Goal: Information Seeking & Learning: Learn about a topic

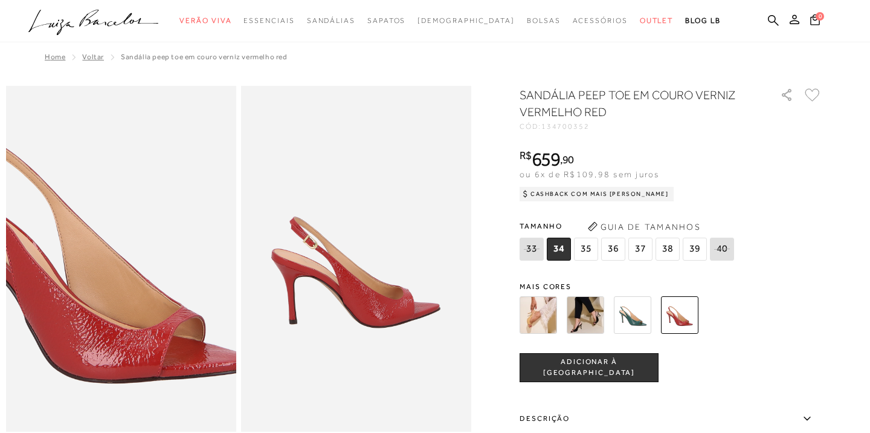
click at [153, 273] on img at bounding box center [88, 244] width 460 height 691
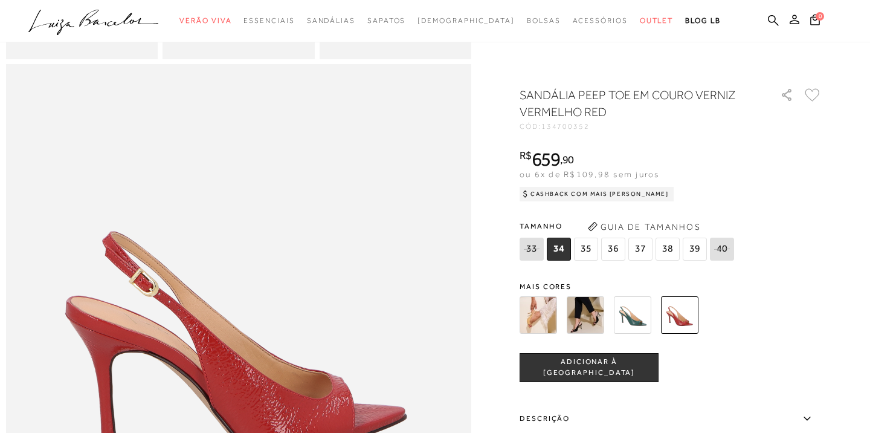
scroll to position [318, 0]
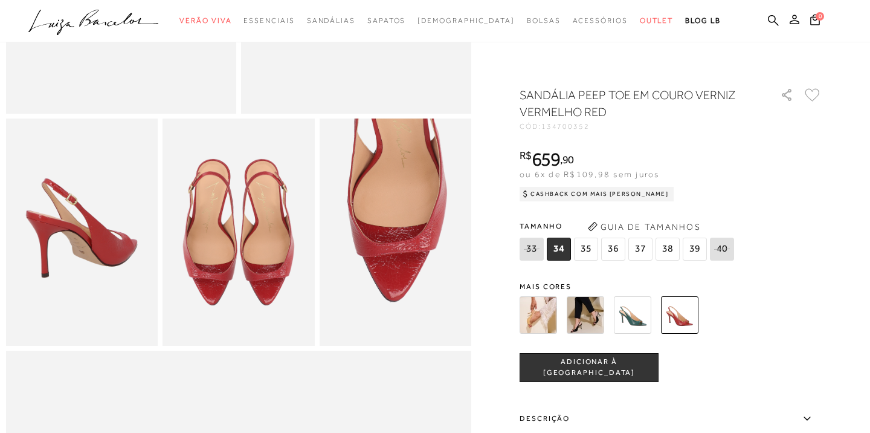
click at [240, 208] on img at bounding box center [239, 232] width 152 height 228
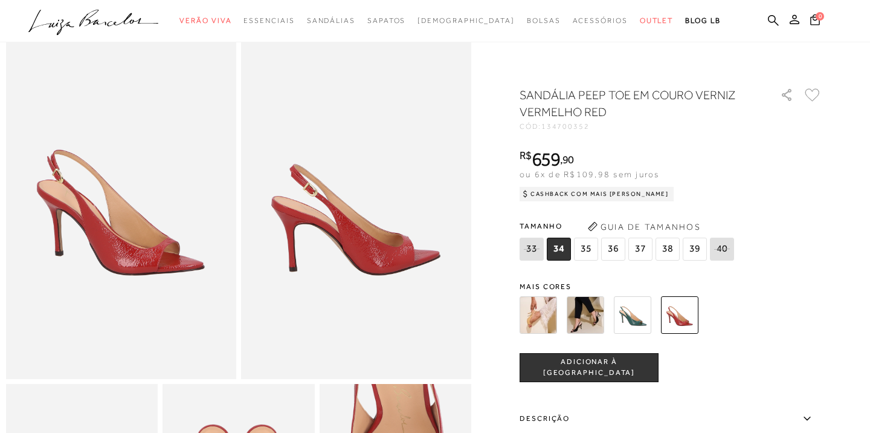
scroll to position [0, 0]
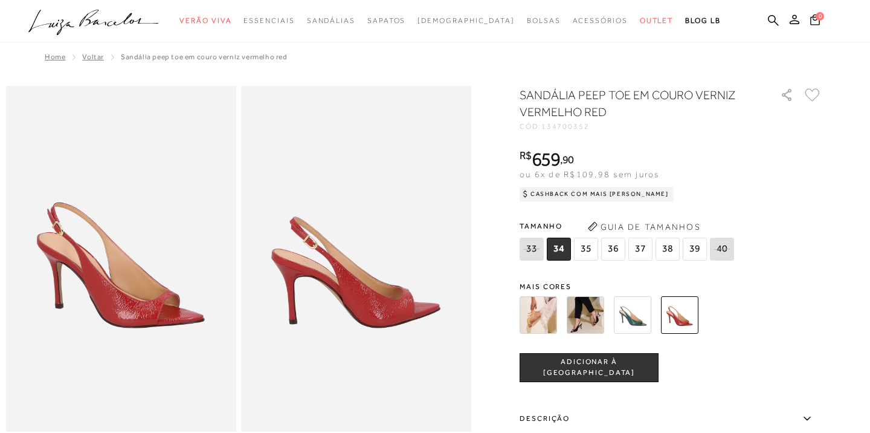
click at [639, 96] on h1 "SANDÁLIA PEEP TOE EM COURO VERNIZ VERMELHO RED" at bounding box center [633, 103] width 227 height 34
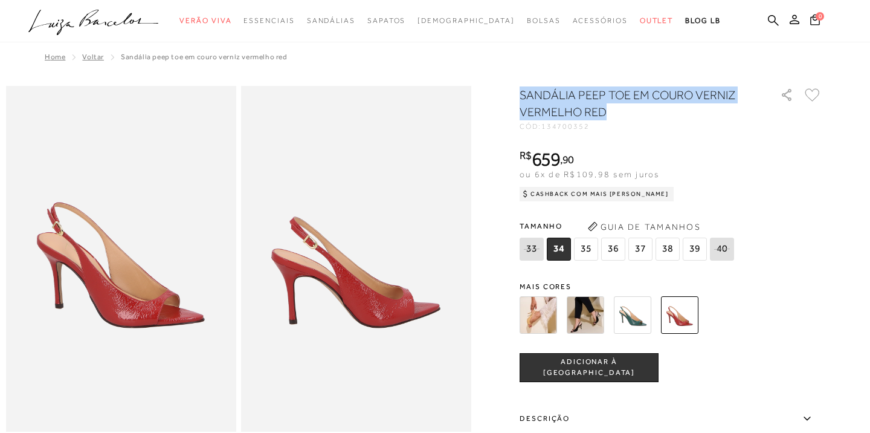
click at [639, 96] on h1 "SANDÁLIA PEEP TOE EM COURO VERNIZ VERMELHO RED" at bounding box center [633, 103] width 227 height 34
copy div "SANDÁLIA PEEP TOE EM COURO VERNIZ VERMELHO RED"
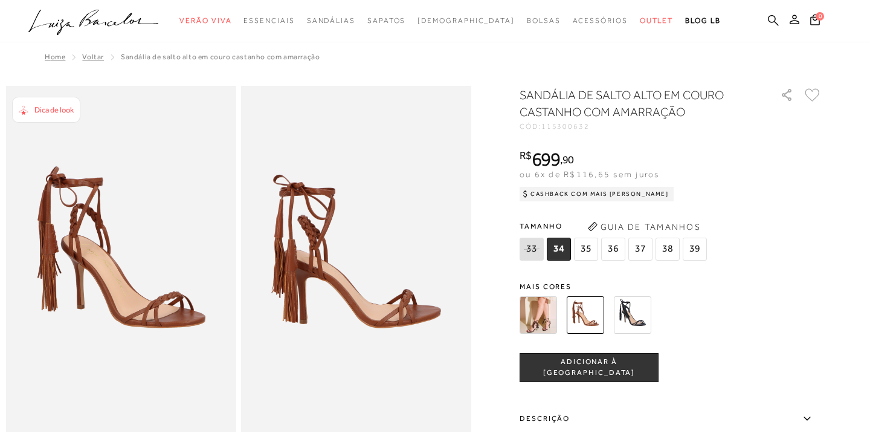
click at [773, 24] on icon at bounding box center [773, 20] width 11 height 11
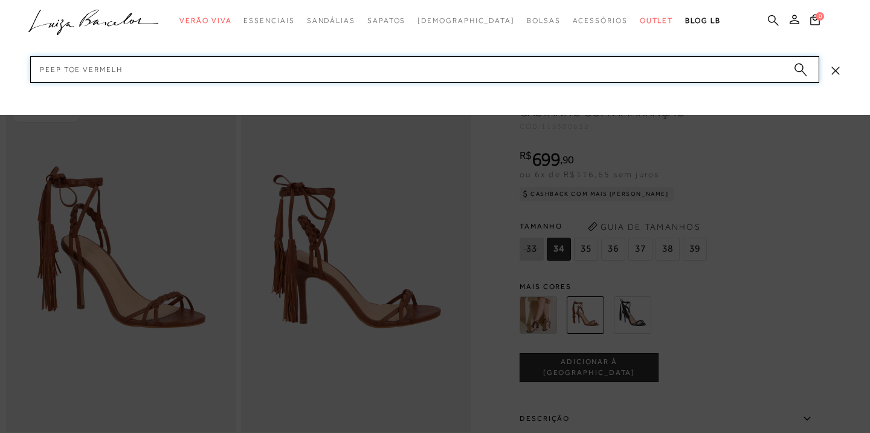
type input "PEEP TOE VERMELHO"
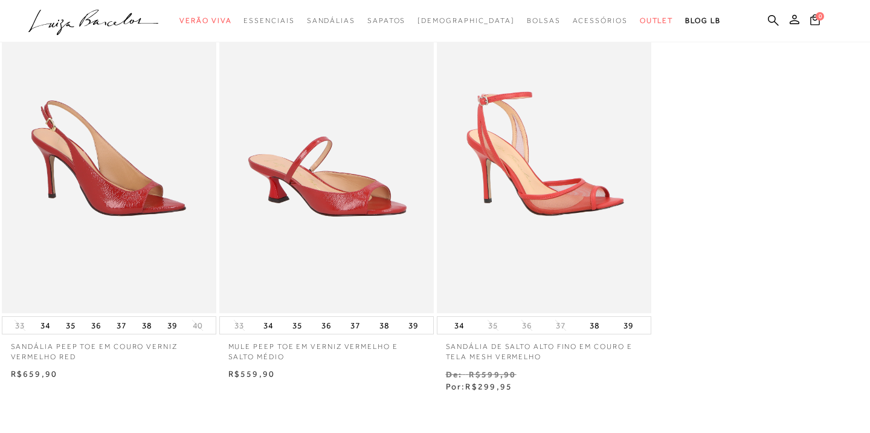
scroll to position [254, 0]
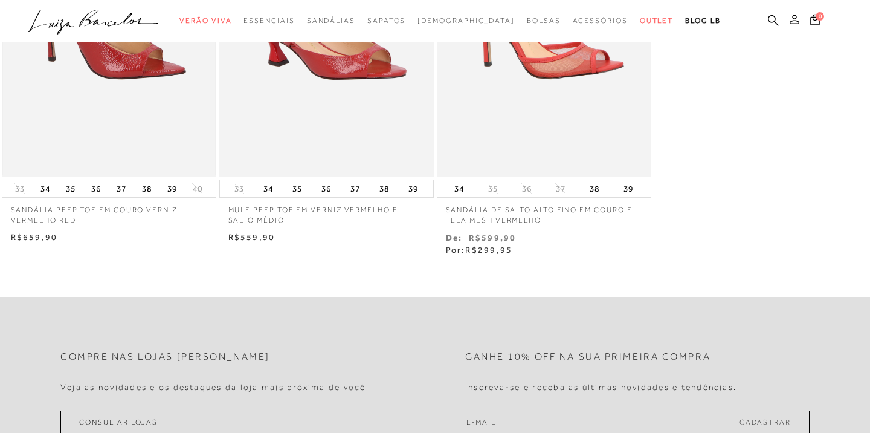
click at [149, 118] on img at bounding box center [109, 16] width 212 height 318
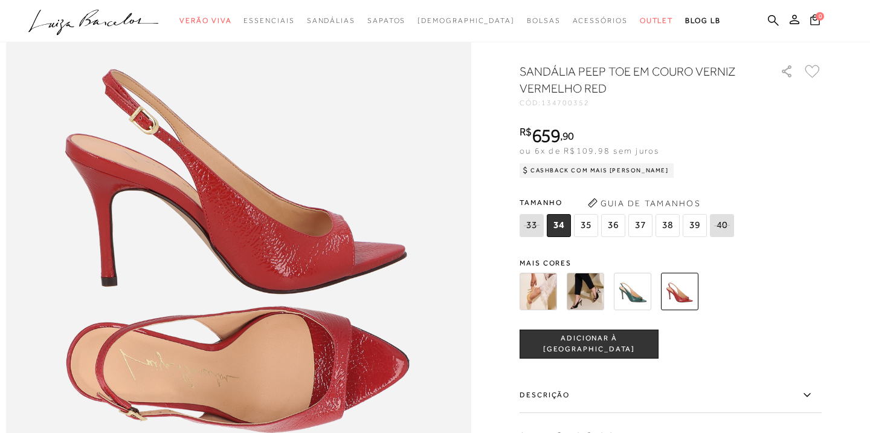
scroll to position [438, 0]
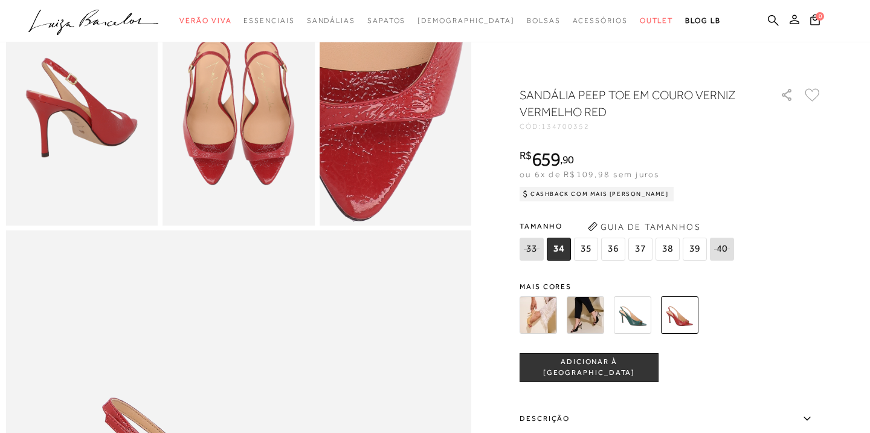
click at [427, 143] on img at bounding box center [363, 81] width 304 height 456
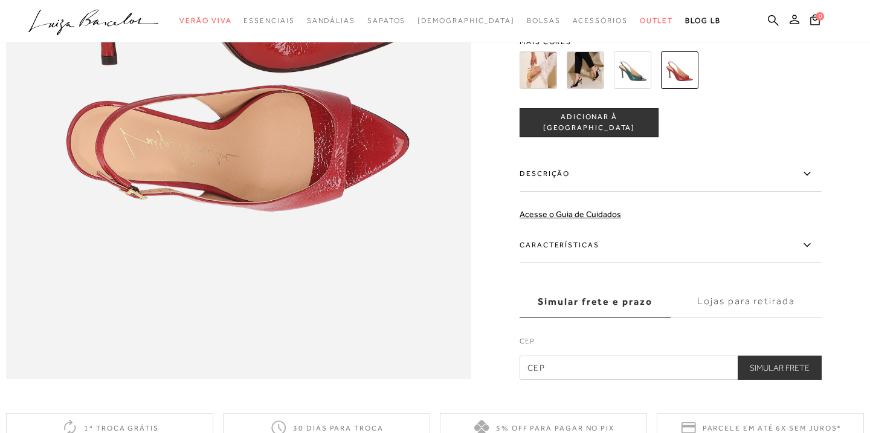
scroll to position [1171, 0]
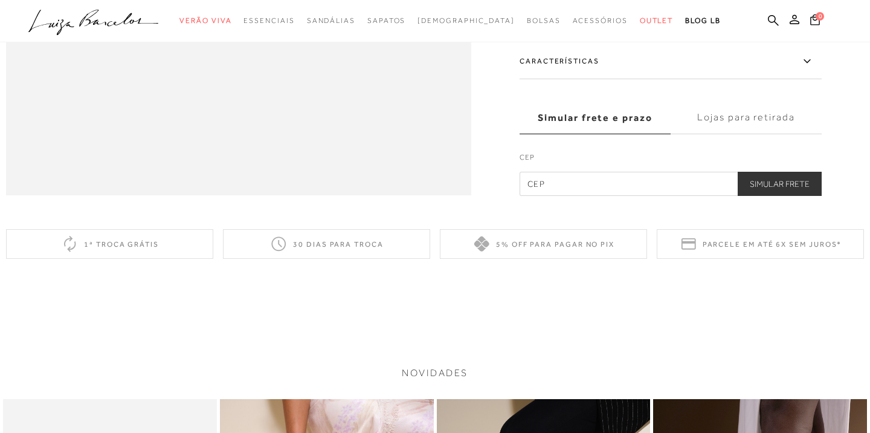
click at [645, 59] on label "Características" at bounding box center [671, 61] width 302 height 35
click at [0, 0] on input "Características" at bounding box center [0, 0] width 0 height 0
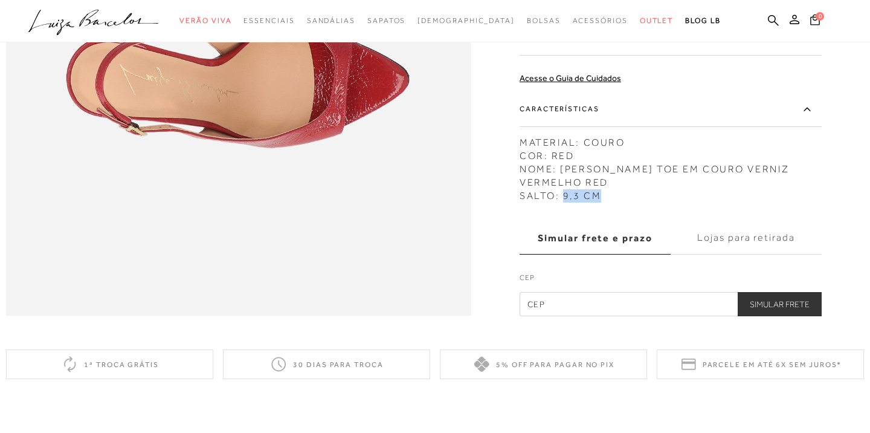
drag, startPoint x: 563, startPoint y: 198, endPoint x: 621, endPoint y: 198, distance: 58.6
click at [621, 198] on div "MATERIAL: COURO COR: RED NOME: SANDÁLIA PEEP TOE EM COURO VERNIZ VERMELHO RED S…" at bounding box center [671, 165] width 302 height 73
copy div "9,3 CM"
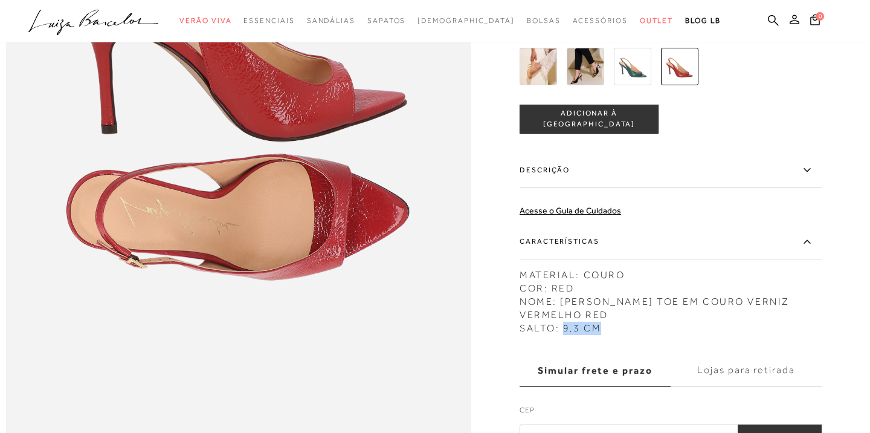
scroll to position [920, 0]
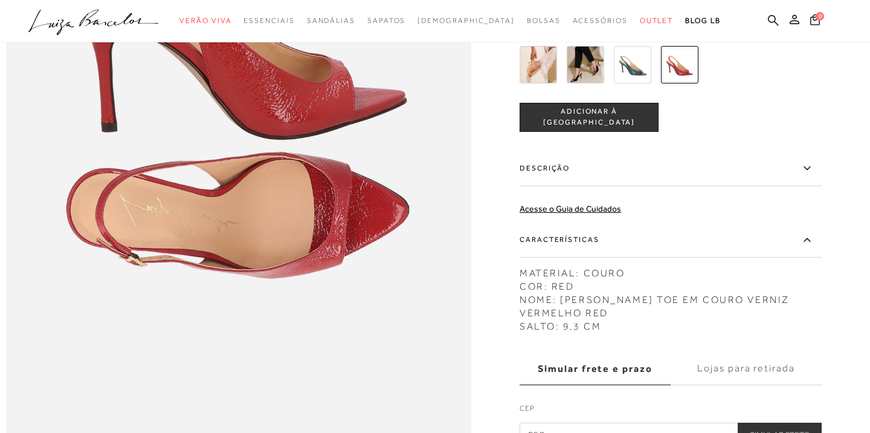
click at [647, 167] on label "Descrição" at bounding box center [671, 167] width 302 height 35
click at [0, 0] on input "Descrição" at bounding box center [0, 0] width 0 height 0
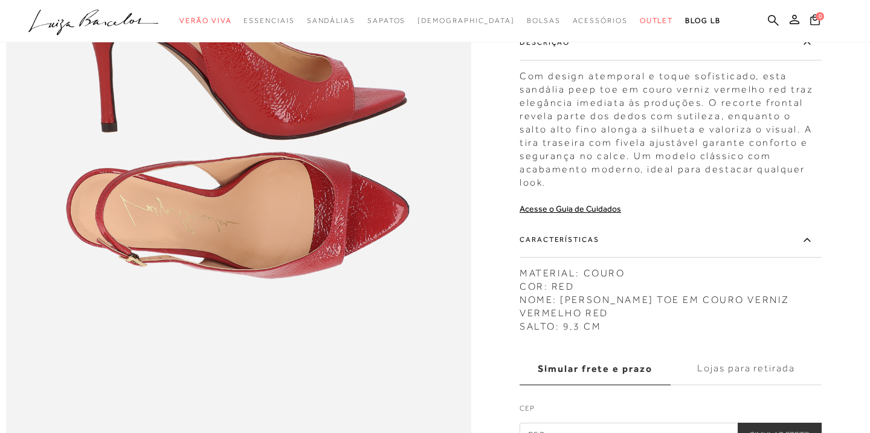
click at [642, 106] on div "Com design atemporal e toque sofisticado, esta sandália peep toe em couro verni…" at bounding box center [671, 126] width 302 height 126
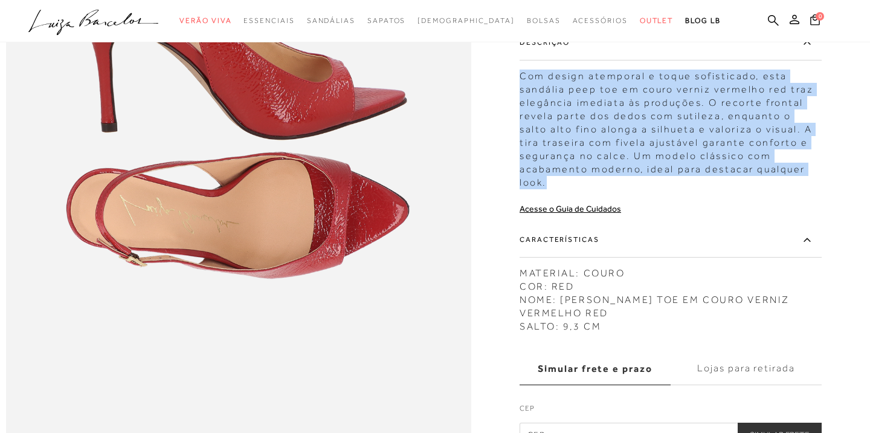
click at [642, 106] on div "Com design atemporal e toque sofisticado, esta sandália peep toe em couro verni…" at bounding box center [671, 126] width 302 height 126
click at [771, 132] on div "Com design atemporal e toque sofisticado, esta sandália peep toe em couro verni…" at bounding box center [671, 126] width 302 height 126
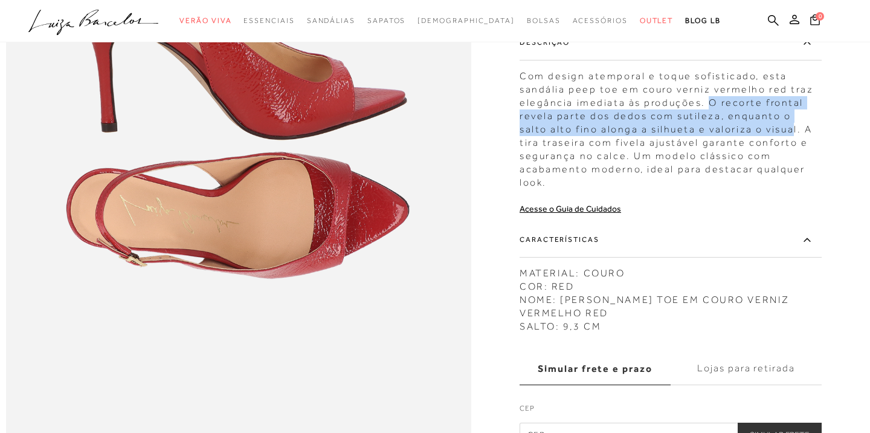
drag, startPoint x: 706, startPoint y: 103, endPoint x: 761, endPoint y: 129, distance: 61.1
click at [761, 129] on div "Com design atemporal e toque sofisticado, esta sandália peep toe em couro verni…" at bounding box center [671, 126] width 302 height 126
click at [712, 103] on div "Com design atemporal e toque sofisticado, esta sandália peep toe em couro verni…" at bounding box center [671, 126] width 302 height 126
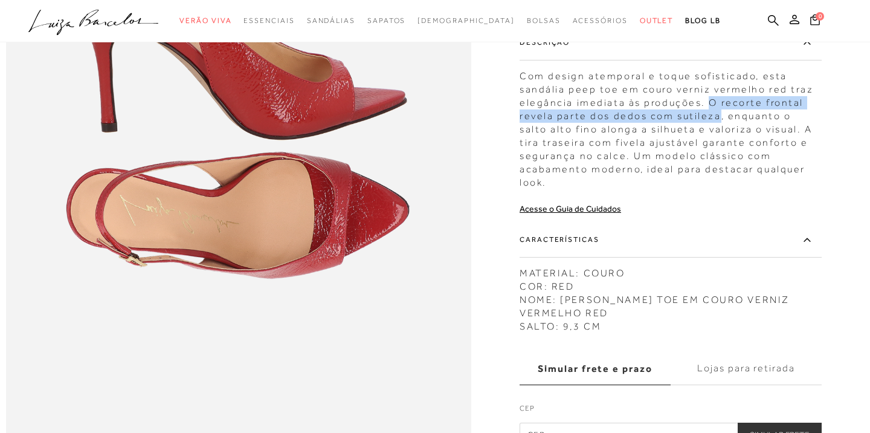
drag, startPoint x: 706, startPoint y: 103, endPoint x: 715, endPoint y: 117, distance: 16.6
click at [715, 117] on div "Com design atemporal e toque sofisticado, esta sandália peep toe em couro verni…" at bounding box center [671, 126] width 302 height 126
copy div "O recorte frontal revela parte dos dedos com sutileza"
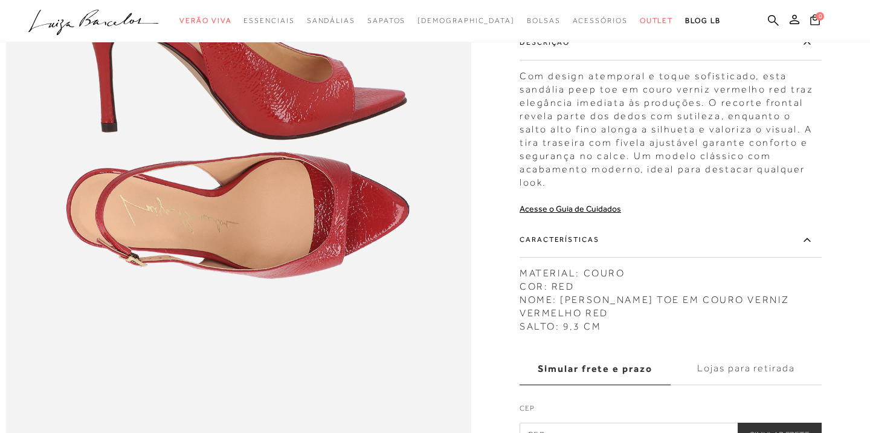
click at [696, 92] on div "Com design atemporal e toque sofisticado, esta sandália peep toe em couro verni…" at bounding box center [671, 126] width 302 height 126
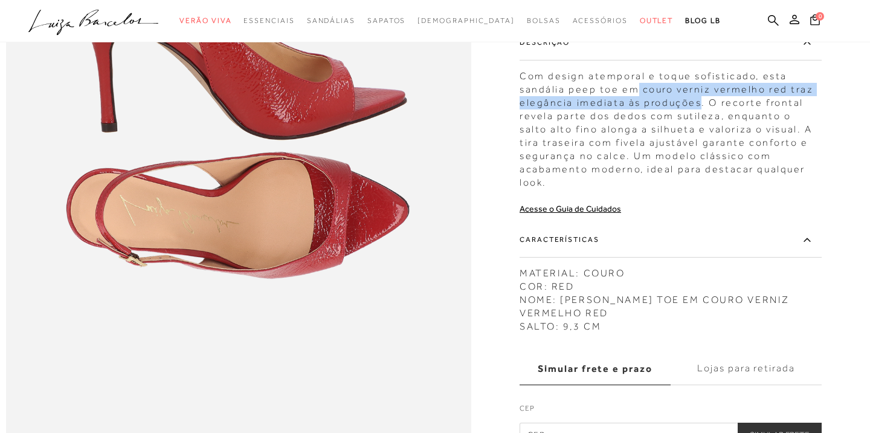
drag, startPoint x: 636, startPoint y: 90, endPoint x: 698, endPoint y: 102, distance: 63.4
click at [698, 102] on div "Com design atemporal e toque sofisticado, esta sandália peep toe em couro verni…" at bounding box center [671, 126] width 302 height 126
copy div "couro verniz vermelho red traz elegância imediata às produções"
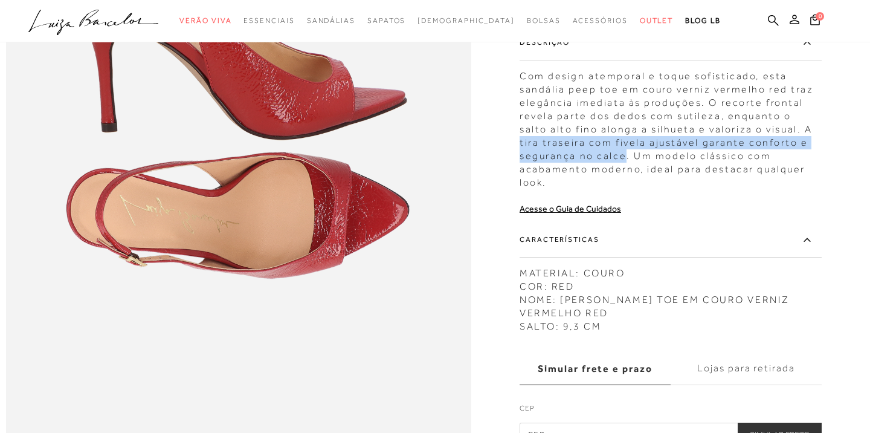
drag, startPoint x: 779, startPoint y: 128, endPoint x: 622, endPoint y: 156, distance: 160.2
click at [622, 156] on div "Com design atemporal e toque sofisticado, esta sandália peep toe em couro verni…" at bounding box center [671, 126] width 302 height 126
copy div "tira traseira com fivela ajustável garante conforto e segurança no calce"
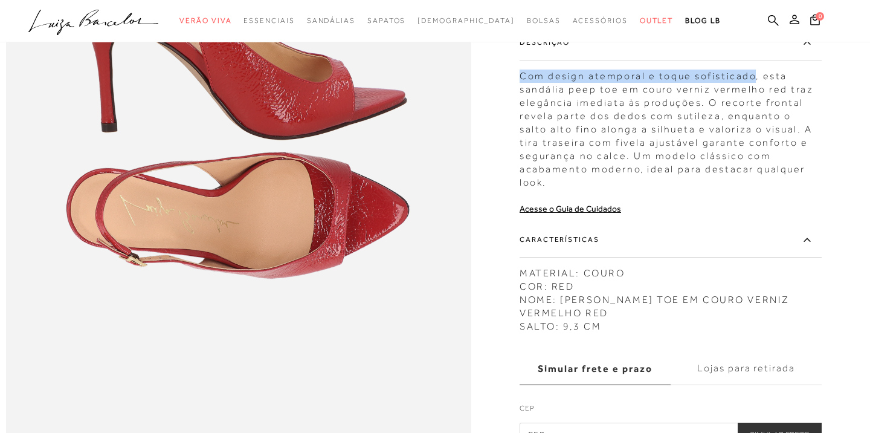
drag, startPoint x: 750, startPoint y: 77, endPoint x: 523, endPoint y: 79, distance: 227.2
click at [523, 79] on div "Com design atemporal e toque sofisticado, esta sandália peep toe em couro verni…" at bounding box center [671, 126] width 302 height 126
copy div "Com design atemporal e toque sofisticado"
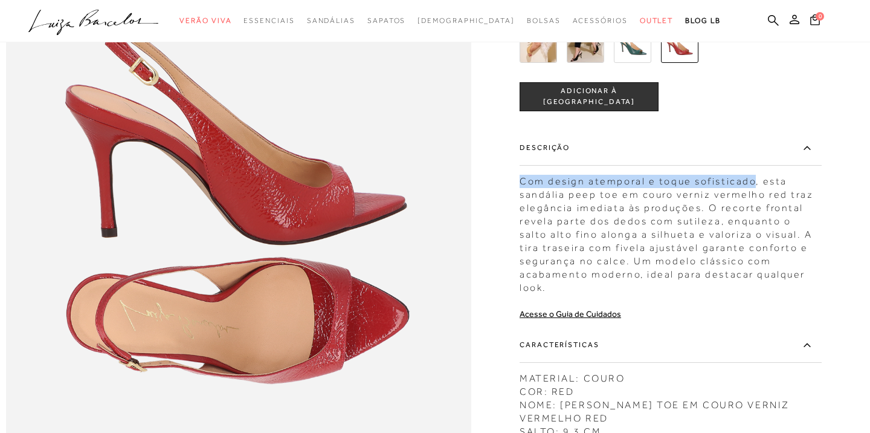
scroll to position [651, 0]
